Goal: Information Seeking & Learning: Learn about a topic

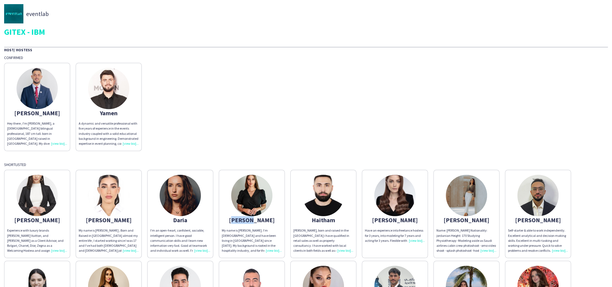
copy div "[PERSON_NAME]"
drag, startPoint x: 241, startPoint y: 223, endPoint x: 243, endPoint y: 221, distance: 2.9
click at [243, 221] on app-share-pages-crew-card "Daryna My name is Daryna. I’m Ukrainian and have been living in Dubai since 202…" at bounding box center [252, 214] width 66 height 88
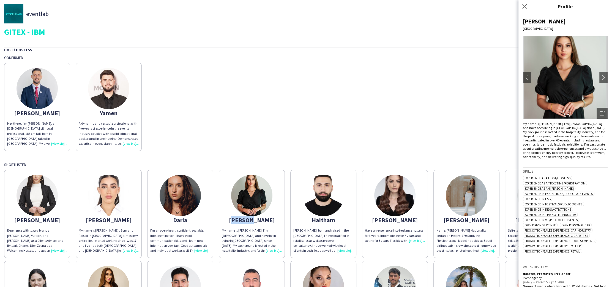
scroll to position [1, 0]
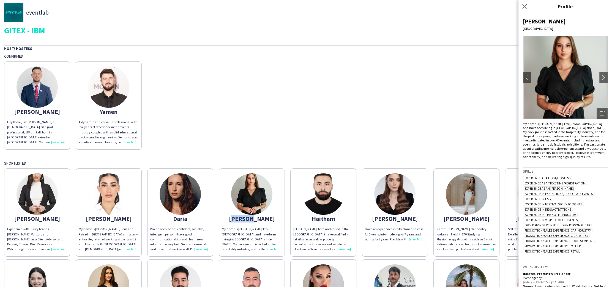
click at [463, 186] on img at bounding box center [466, 193] width 41 height 41
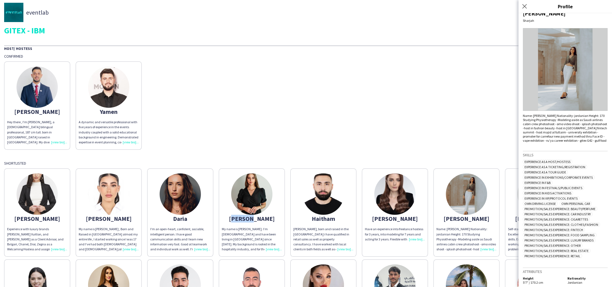
scroll to position [17, 0]
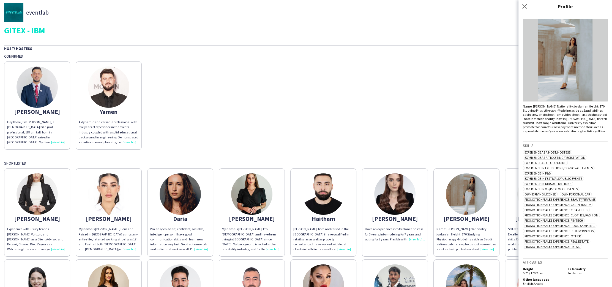
click at [498, 127] on div "Mohammad Hey there , I'm Mohammad Nafeth, a 27-year-old bilingual professional,…" at bounding box center [306, 104] width 604 height 91
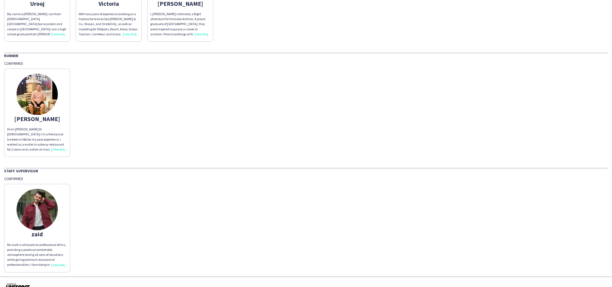
scroll to position [406, 0]
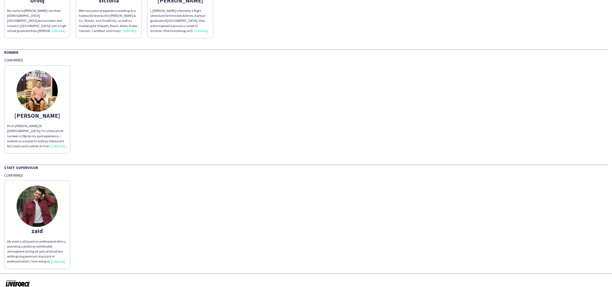
click at [49, 205] on img at bounding box center [37, 205] width 41 height 41
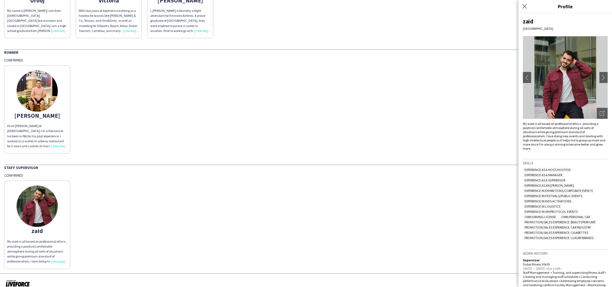
click at [555, 72] on img at bounding box center [565, 77] width 85 height 83
click at [603, 116] on div "Open photos pop-in" at bounding box center [602, 113] width 11 height 11
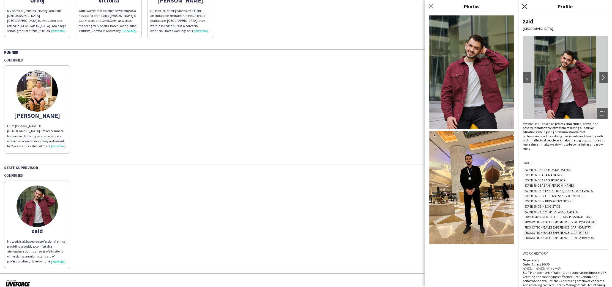
click at [522, 6] on icon "Close pop-in" at bounding box center [524, 6] width 5 height 5
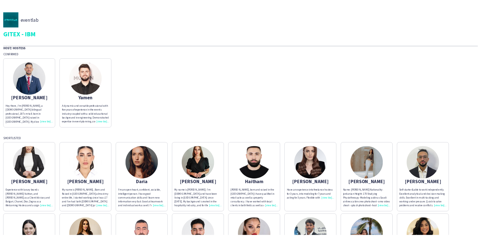
scroll to position [279, 0]
